Goal: Information Seeking & Learning: Check status

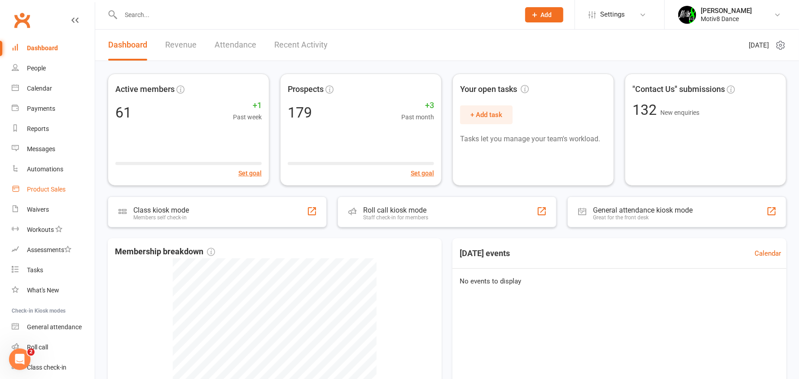
click at [38, 186] on div "Product Sales" at bounding box center [46, 189] width 39 height 7
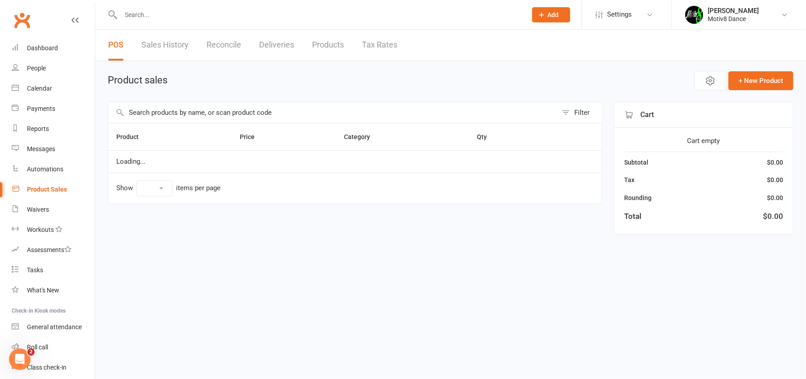
select select "10"
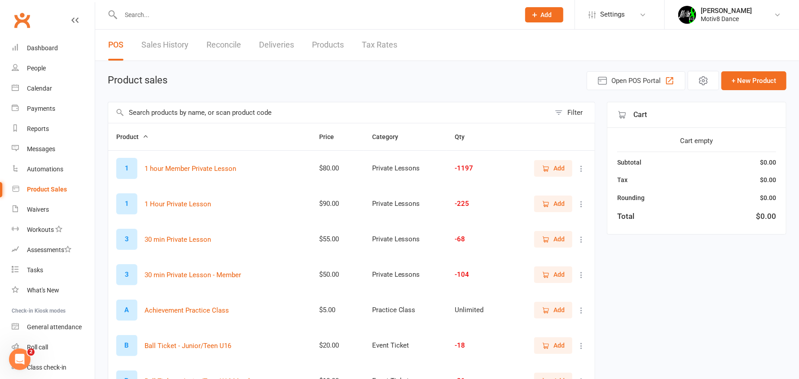
click at [167, 42] on link "Sales History" at bounding box center [164, 45] width 47 height 31
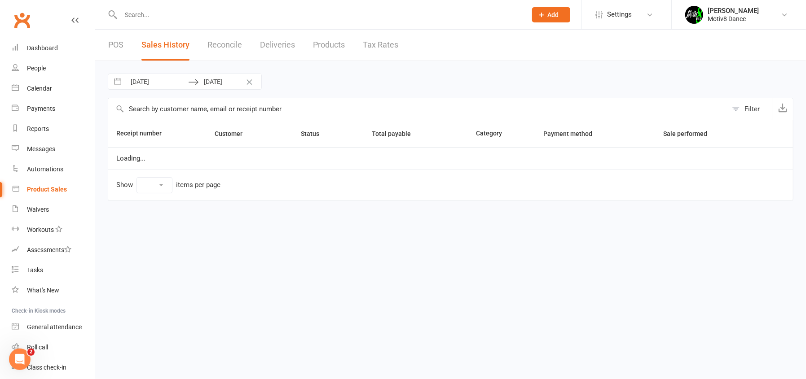
select select "100"
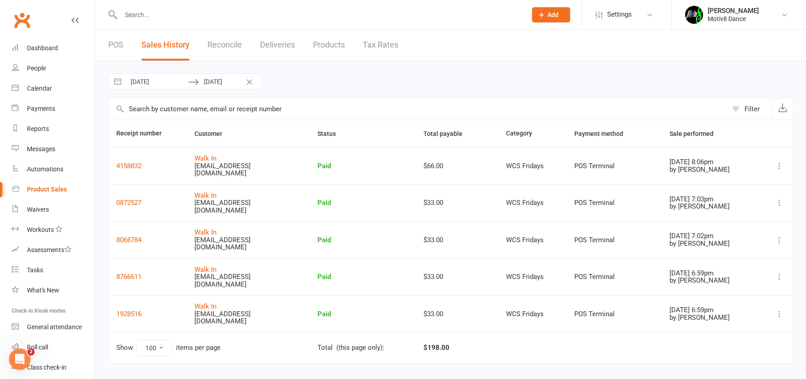
click at [160, 86] on input "[DATE]" at bounding box center [157, 81] width 62 height 15
select select "6"
select select "2025"
select select "7"
select select "2025"
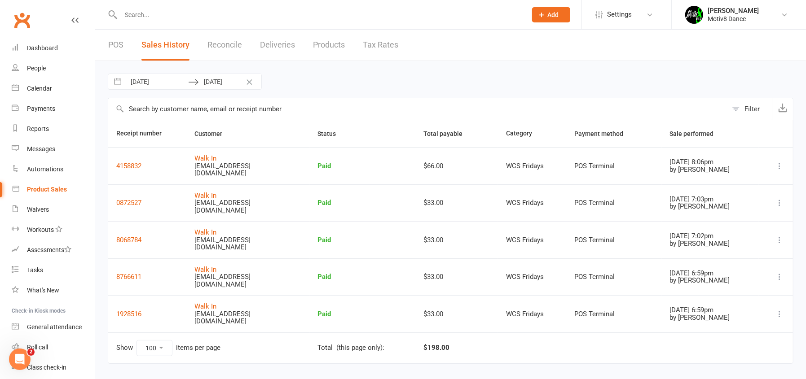
select select "8"
select select "2025"
select select "9"
select select "2025"
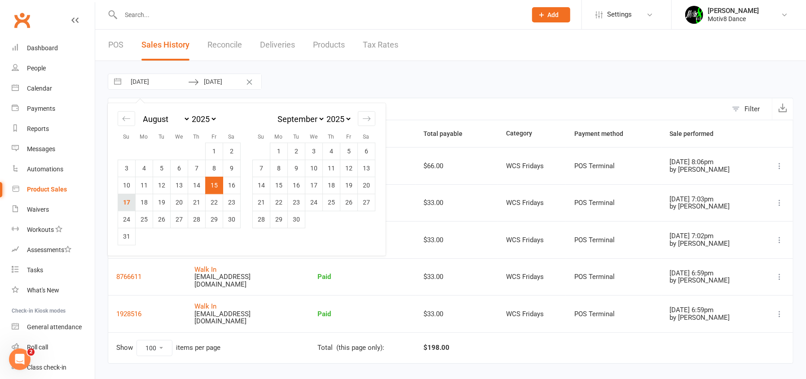
click at [123, 205] on td "17" at bounding box center [127, 202] width 18 height 17
type input "[DATE]"
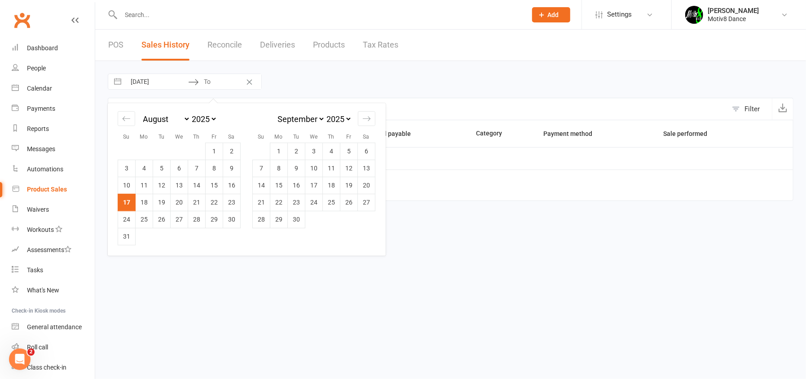
click at [122, 208] on td "17" at bounding box center [127, 202] width 18 height 17
type input "[DATE]"
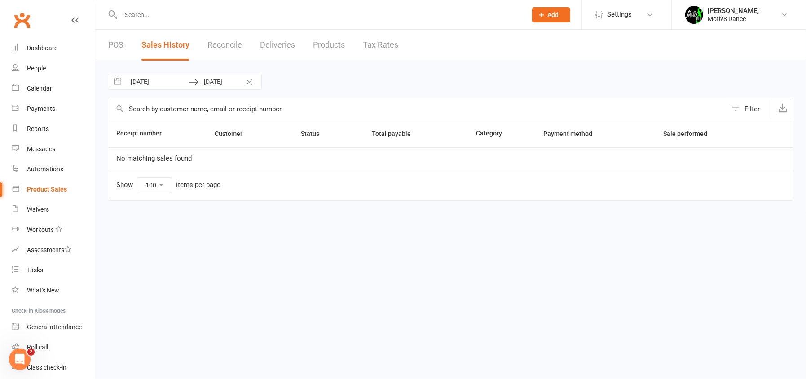
click at [141, 84] on input "[DATE]" at bounding box center [157, 81] width 62 height 15
select select "6"
select select "2025"
select select "7"
select select "2025"
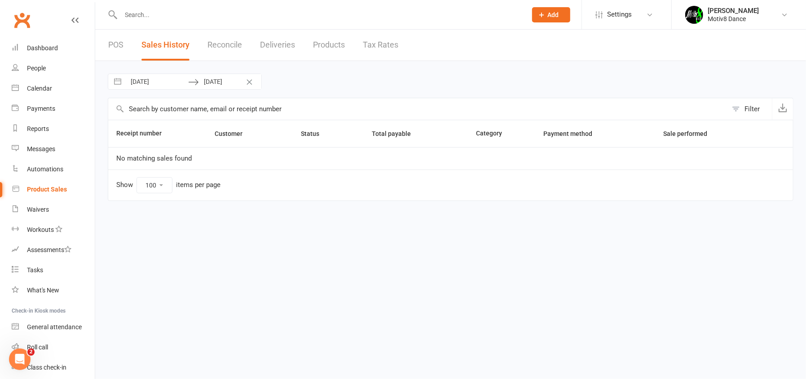
select select "8"
select select "2025"
select select "9"
select select "2025"
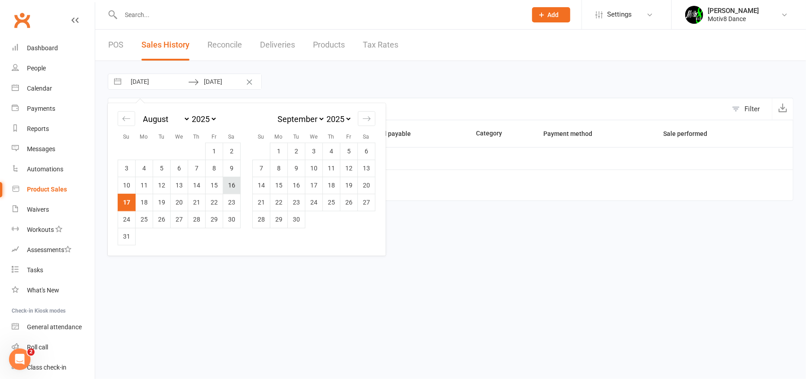
click at [231, 183] on td "16" at bounding box center [232, 185] width 18 height 17
type input "[DATE]"
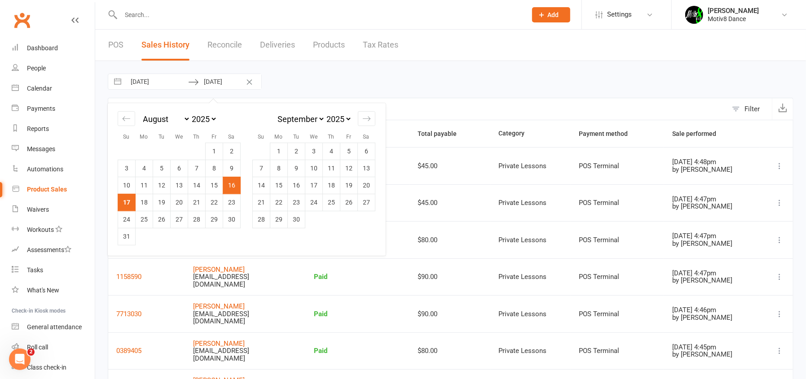
click at [211, 83] on input "[DATE]" at bounding box center [230, 81] width 62 height 15
click at [232, 184] on td "16" at bounding box center [232, 185] width 18 height 17
type input "[DATE]"
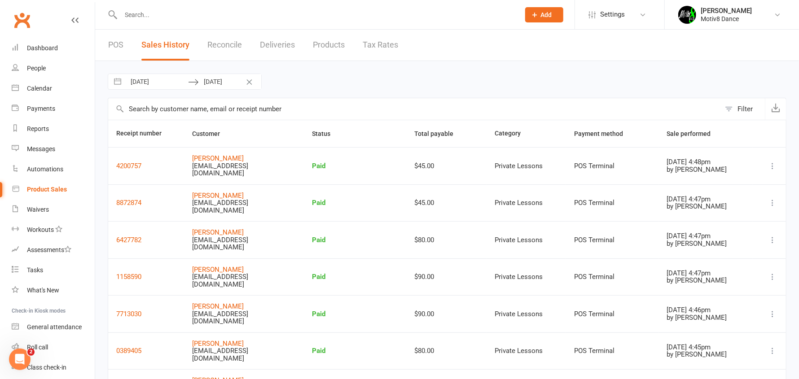
click at [434, 93] on div "[DATE] Navigate forward to interact with the calendar and select a date. Press …" at bounding box center [447, 256] width 704 height 390
click at [433, 80] on div "[DATE] Navigate forward to interact with the calendar and select a date. Press …" at bounding box center [447, 82] width 679 height 16
click at [434, 80] on div "[DATE] Navigate forward to interact with the calendar and select a date. Press …" at bounding box center [447, 82] width 679 height 16
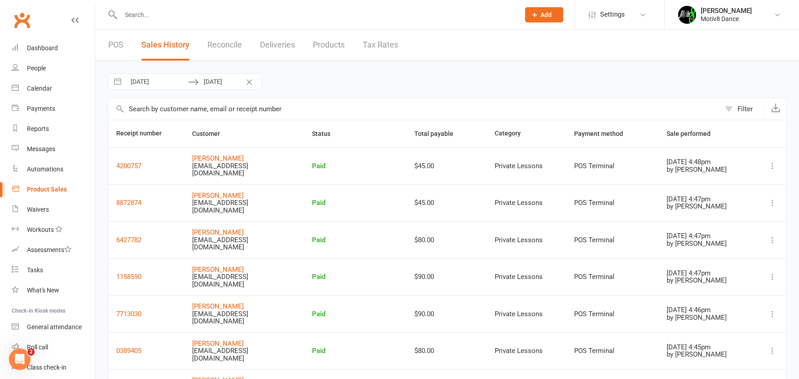
click at [45, 183] on link "Product Sales" at bounding box center [53, 190] width 83 height 20
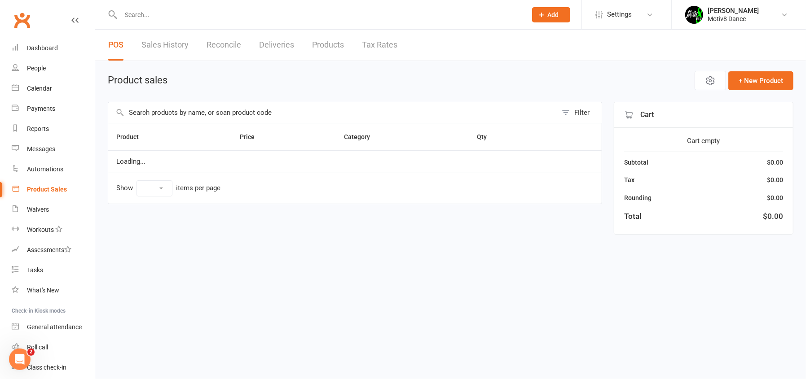
select select "10"
